Goal: Information Seeking & Learning: Learn about a topic

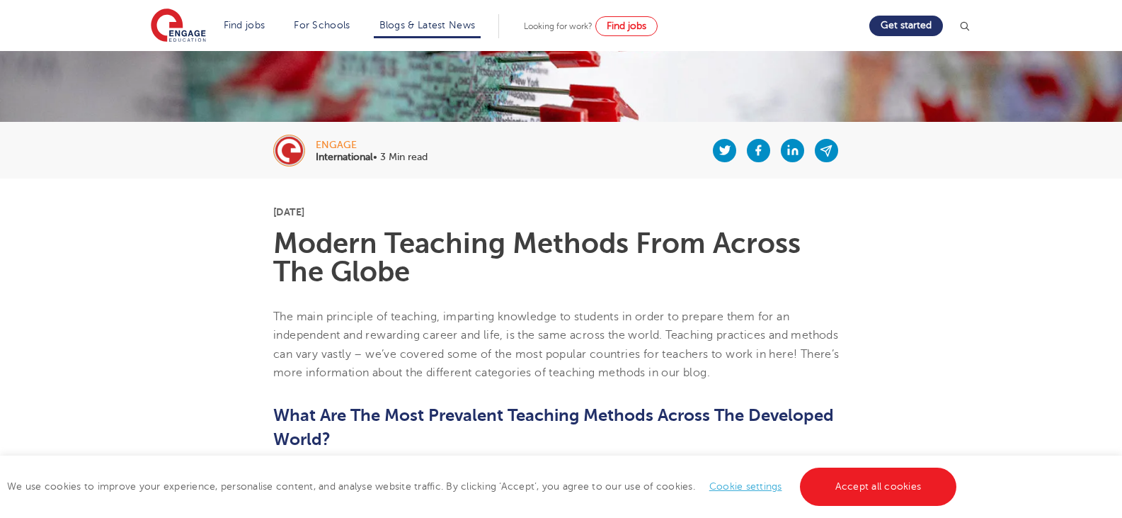
scroll to position [283, 0]
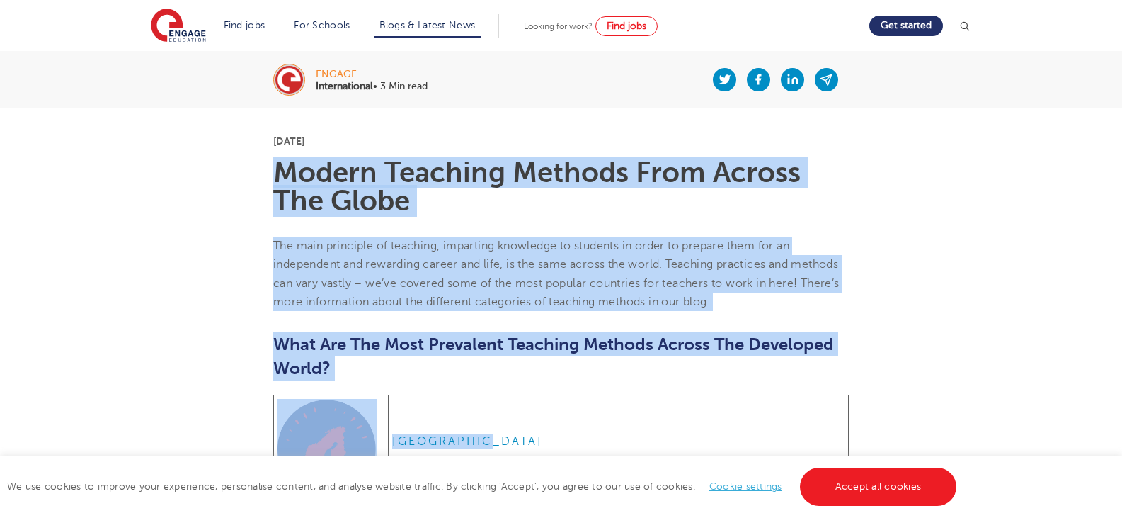
drag, startPoint x: 273, startPoint y: 178, endPoint x: 542, endPoint y: 426, distance: 365.3
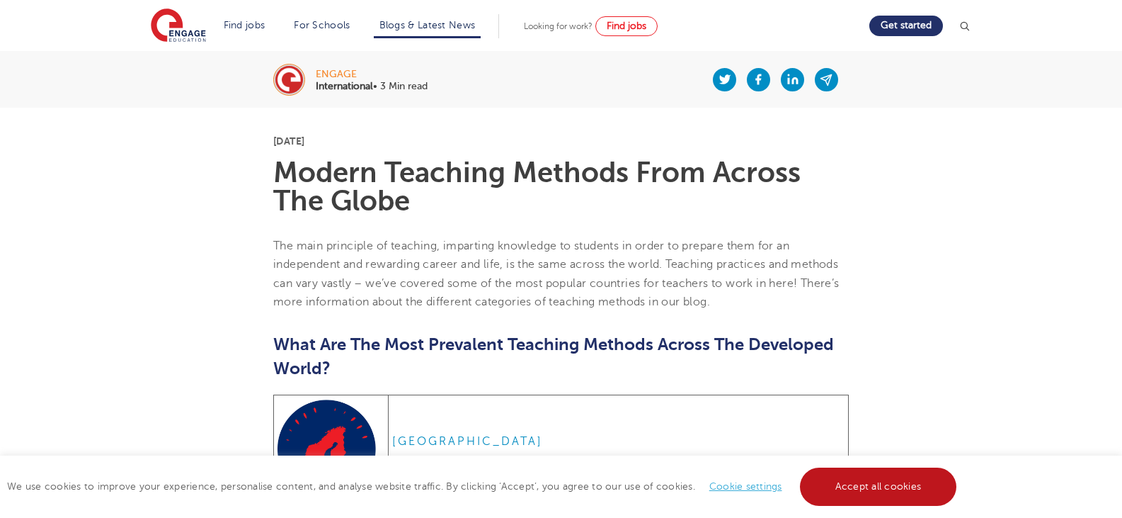
drag, startPoint x: 879, startPoint y: 499, endPoint x: 867, endPoint y: 491, distance: 14.3
click at [877, 496] on link "Accept all cookies" at bounding box center [878, 486] width 157 height 38
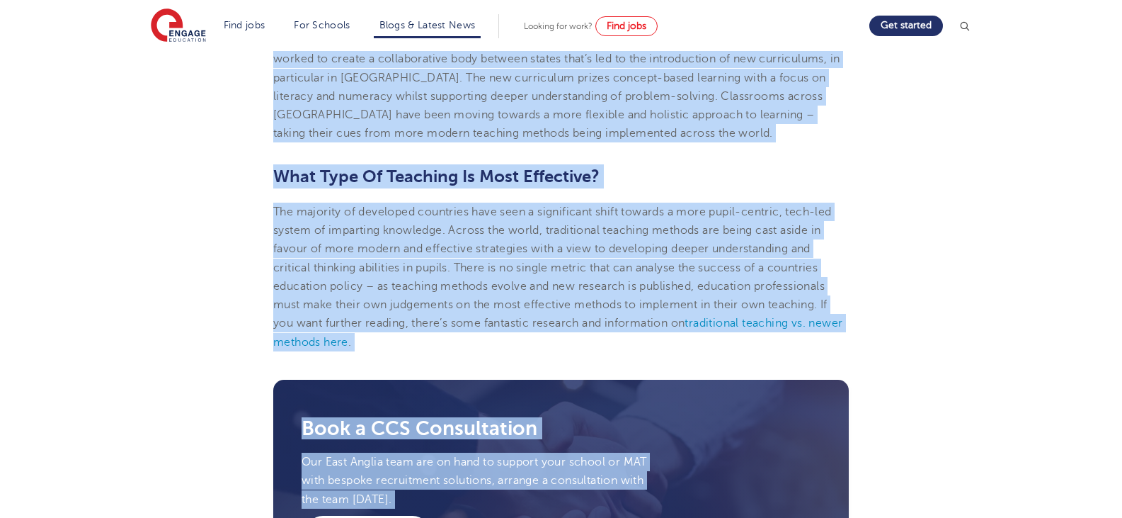
scroll to position [2656, 0]
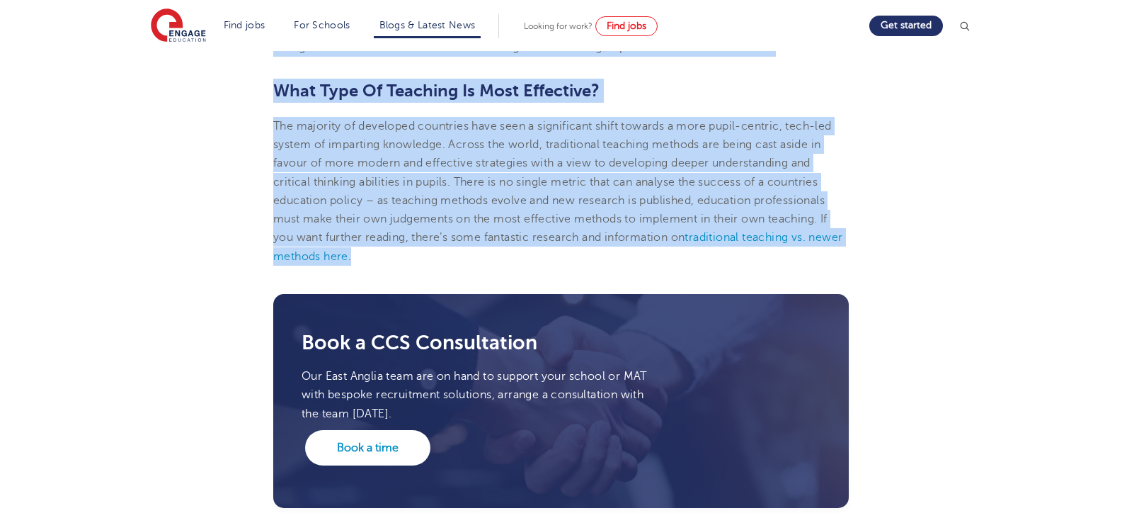
drag, startPoint x: 275, startPoint y: 144, endPoint x: 871, endPoint y: 242, distance: 603.5
copy section "2lo Ipsumdolo 3434 Sitame Consecte Adipisc Elit Seddoe Tem Incid Utl etdo magna…"
click at [829, 219] on p "The majority of developed countries have seen a significant shift towards a mor…" at bounding box center [561, 191] width 576 height 149
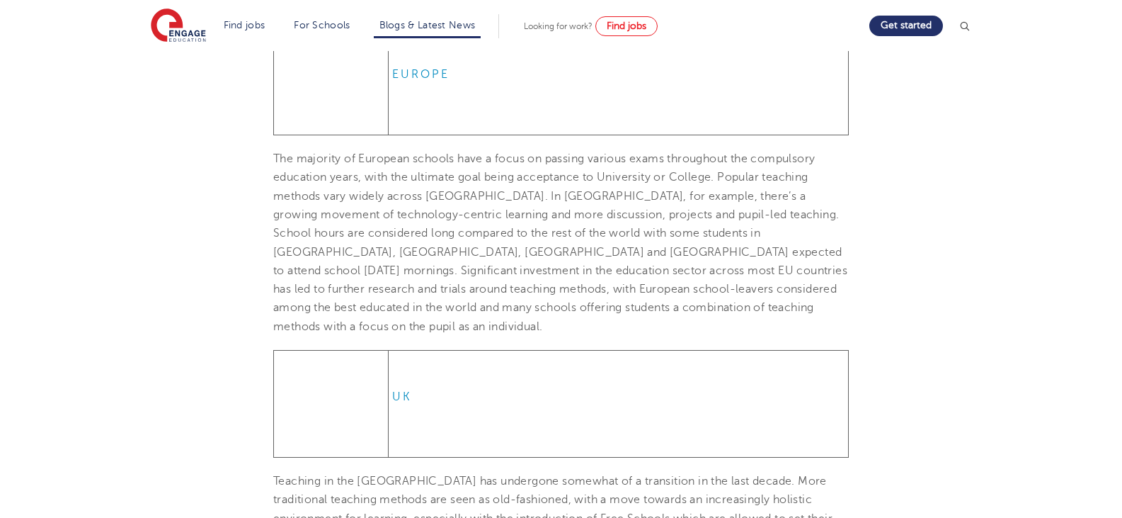
scroll to position [1311, 0]
